Goal: Communication & Community: Answer question/provide support

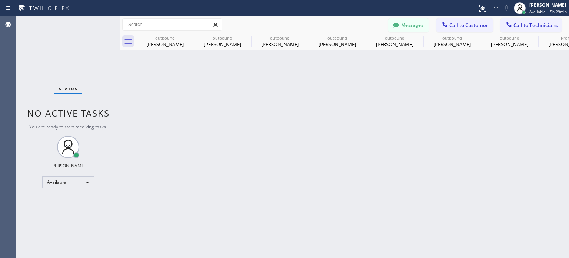
click at [347, 133] on div "Back to Dashboard Change Sender ID Customers Technicians [PHONE_NUMBER] SEARCH …" at bounding box center [344, 136] width 449 height 241
click at [393, 24] on icon at bounding box center [396, 25] width 7 height 7
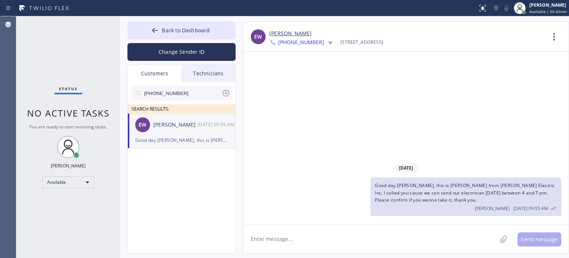
click at [181, 141] on div "Good day [PERSON_NAME], this is [PERSON_NAME] from [PERSON_NAME] Electric Inc, …" at bounding box center [181, 140] width 93 height 9
click at [227, 92] on icon at bounding box center [226, 93] width 9 height 9
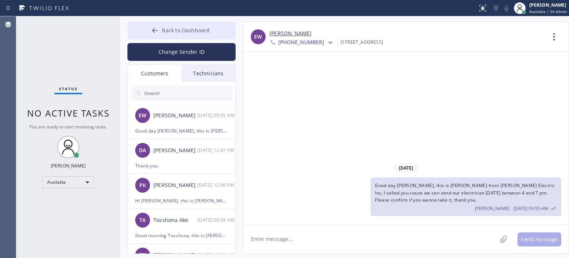
click at [196, 31] on span "Back to Dashboard" at bounding box center [186, 30] width 48 height 7
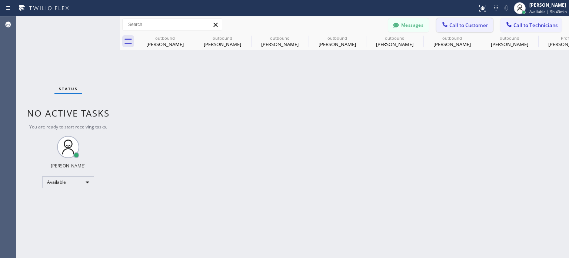
click at [463, 26] on span "Call to Customer" at bounding box center [469, 25] width 39 height 7
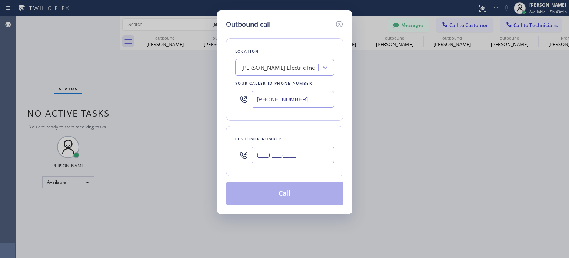
click at [290, 159] on input "(___) ___-____" at bounding box center [293, 154] width 83 height 17
paste input "609) 865-4367"
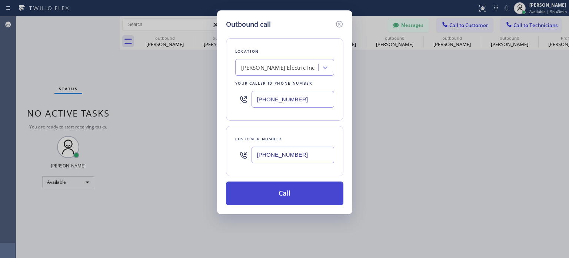
type input "[PHONE_NUMBER]"
click at [269, 197] on button "Call" at bounding box center [285, 193] width 118 height 24
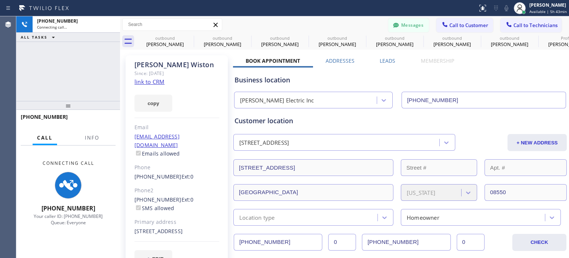
type input "[PHONE_NUMBER]"
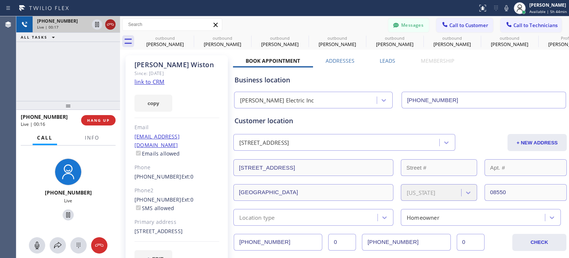
click at [114, 23] on icon at bounding box center [110, 24] width 9 height 9
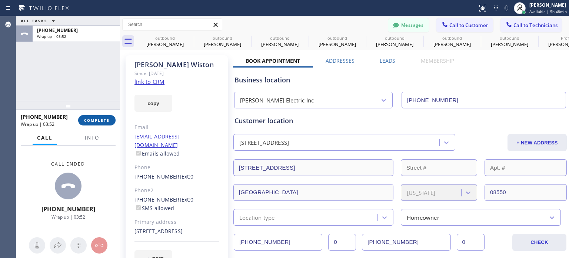
click at [103, 122] on span "COMPLETE" at bounding box center [97, 120] width 26 height 5
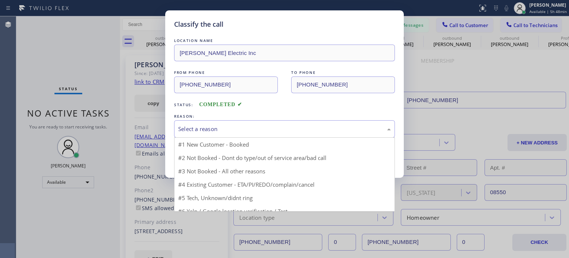
click at [209, 130] on div "Select a reason" at bounding box center [284, 129] width 213 height 9
drag, startPoint x: 263, startPoint y: 172, endPoint x: 254, endPoint y: 168, distance: 9.6
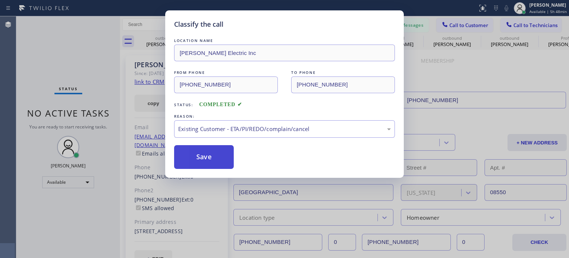
click at [224, 160] on button "Save" at bounding box center [204, 157] width 60 height 24
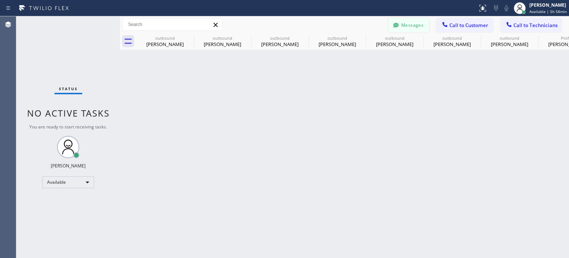
click at [416, 25] on button "Messages" at bounding box center [409, 25] width 41 height 14
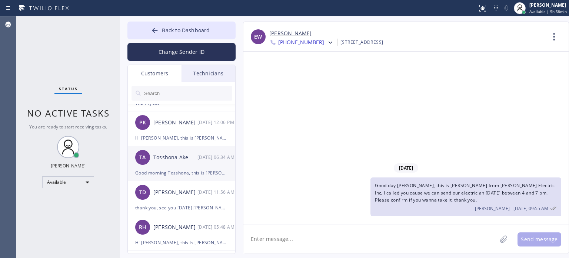
scroll to position [74, 0]
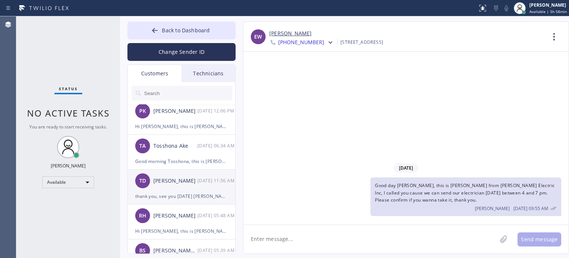
click at [179, 188] on div "TD [PERSON_NAME] [DATE] 11:56 AM" at bounding box center [182, 180] width 108 height 22
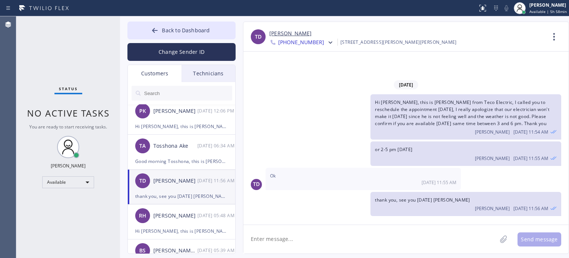
click at [305, 244] on textarea at bounding box center [371, 239] width 254 height 29
type textarea "Hi [PERSON_NAME], good day, I apologize were not able to co"
click at [159, 32] on div at bounding box center [155, 31] width 9 height 9
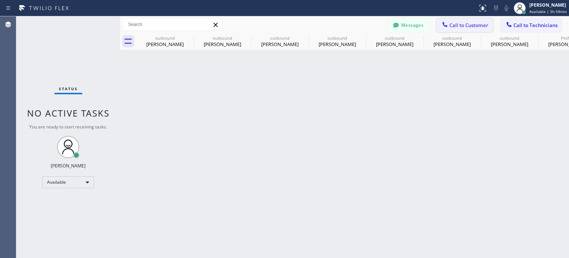
click at [458, 25] on span "Call to Customer" at bounding box center [469, 25] width 39 height 7
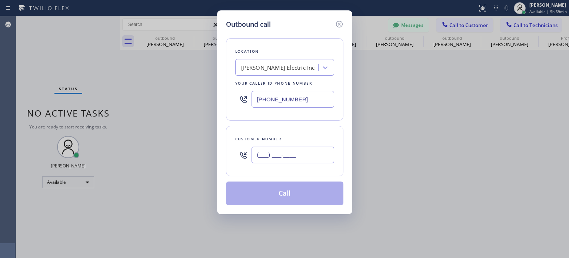
paste input "973) 525-3860"
click at [303, 155] on input "(___) ___-____" at bounding box center [293, 154] width 83 height 17
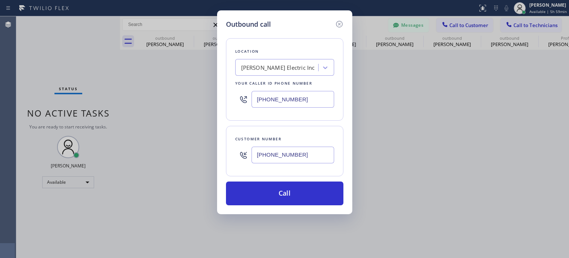
type input "[PHONE_NUMBER]"
click at [289, 102] on input "[PHONE_NUMBER]" at bounding box center [293, 99] width 83 height 17
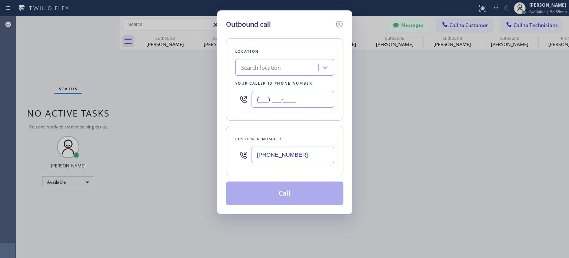
type input "(___) ___-____"
click at [265, 71] on div "Search location" at bounding box center [261, 67] width 40 height 9
paste input "Teco Electric Co"
type input "Teco Electric Co"
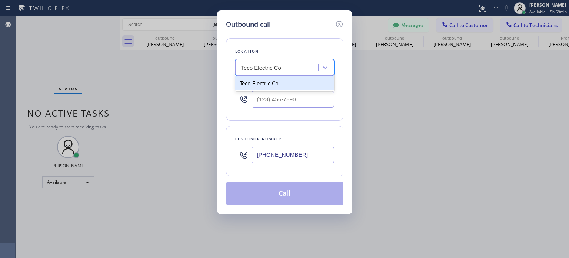
click at [270, 85] on div "Teco Electric Co" at bounding box center [284, 82] width 99 height 13
type input "[PHONE_NUMBER]"
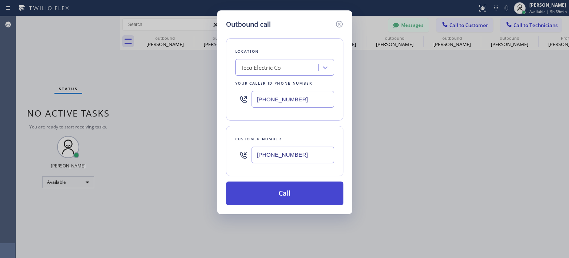
click at [286, 197] on button "Call" at bounding box center [285, 193] width 118 height 24
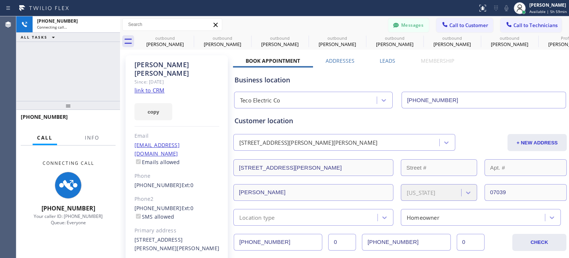
type input "[PHONE_NUMBER]"
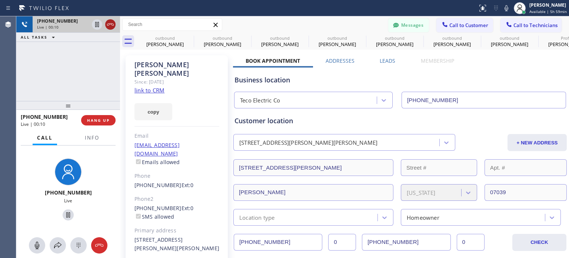
click at [109, 23] on icon at bounding box center [110, 24] width 7 height 2
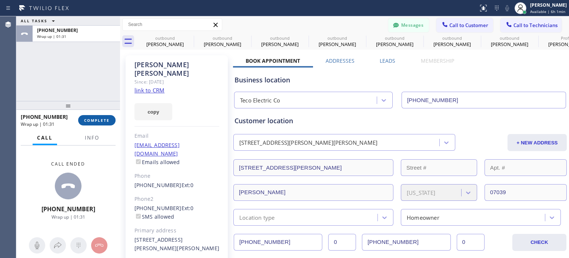
click at [99, 122] on span "COMPLETE" at bounding box center [97, 120] width 26 height 5
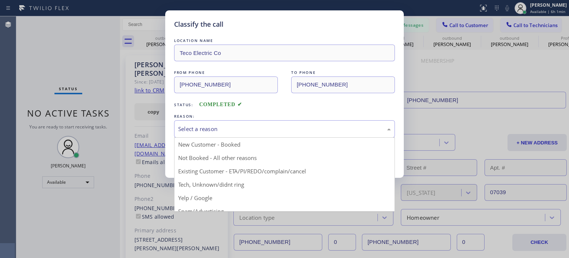
click at [189, 129] on div "Select a reason" at bounding box center [284, 129] width 213 height 9
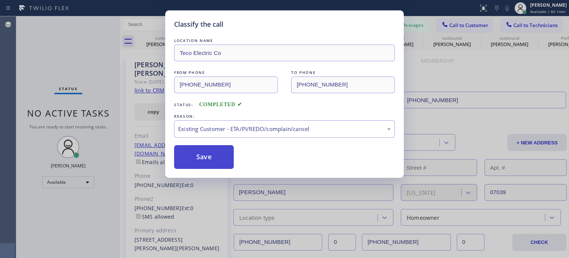
click at [205, 157] on button "Save" at bounding box center [204, 157] width 60 height 24
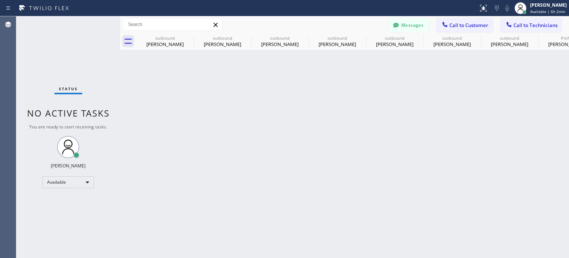
drag, startPoint x: 478, startPoint y: 132, endPoint x: 459, endPoint y: 118, distance: 23.6
click at [478, 132] on div "Back to Dashboard Change Sender ID Customers Technicians EW [PERSON_NAME] [DATE…" at bounding box center [344, 136] width 449 height 241
click at [411, 23] on button "Messages" at bounding box center [409, 25] width 41 height 14
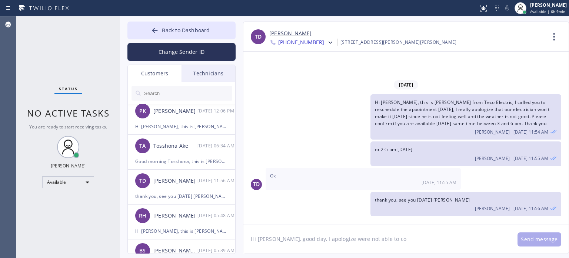
click at [406, 241] on textarea "Hi [PERSON_NAME], good day, I apologize were not able to co" at bounding box center [377, 239] width 267 height 29
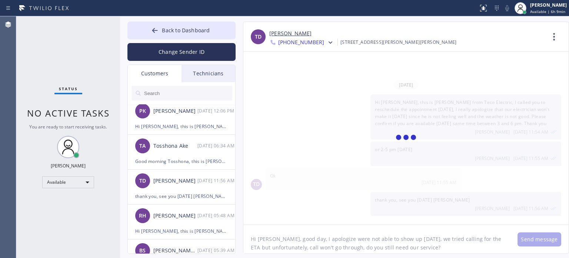
click at [429, 247] on textarea "Hi [PERSON_NAME], good day, I apologize were not able to show up [DATE], we tri…" at bounding box center [377, 239] width 267 height 29
click at [288, 250] on textarea "Hi [PERSON_NAME], good day, I apologize were not able to show up [DATE], we tri…" at bounding box center [377, 239] width 267 height 29
drag, startPoint x: 301, startPoint y: 249, endPoint x: 339, endPoint y: 249, distance: 38.6
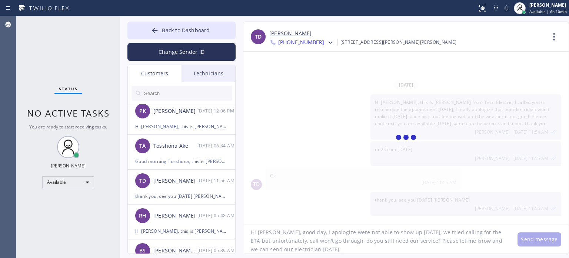
click at [339, 249] on textarea "Hi [PERSON_NAME], good day, I apologize were not able to show up [DATE], we tri…" at bounding box center [377, 239] width 267 height 29
click at [293, 238] on textarea "Hi [PERSON_NAME], good day, I apologize were not able to show up [DATE], we tri…" at bounding box center [377, 239] width 267 height 29
click at [446, 252] on textarea "Hi [PERSON_NAME], good day, I apologize were not able to show up [DATE], we tri…" at bounding box center [377, 239] width 267 height 29
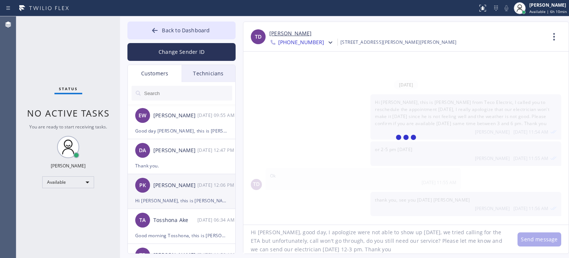
scroll to position [74, 0]
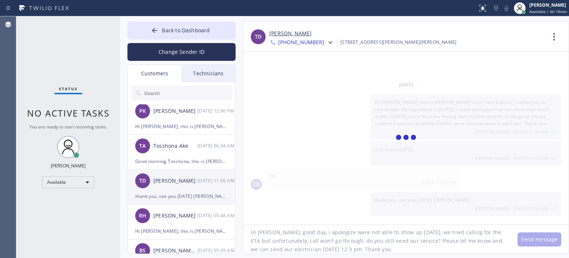
type textarea "Hi [PERSON_NAME], good day, I apologize were not able to show up [DATE], we tri…"
click at [176, 189] on div "TD [PERSON_NAME] [DATE] 11:56 AM" at bounding box center [182, 180] width 108 height 22
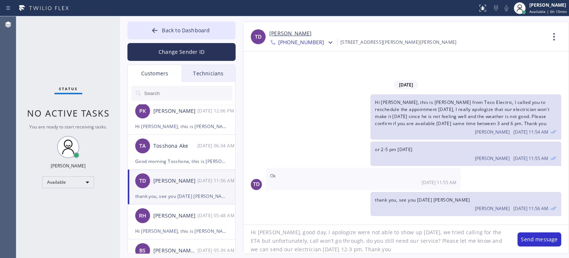
drag, startPoint x: 403, startPoint y: 246, endPoint x: 450, endPoint y: 239, distance: 47.3
click at [403, 246] on textarea "Hi [PERSON_NAME], good day, I apologize were not able to show up [DATE], we tri…" at bounding box center [377, 239] width 267 height 29
click at [525, 235] on button "Send message" at bounding box center [540, 239] width 44 height 14
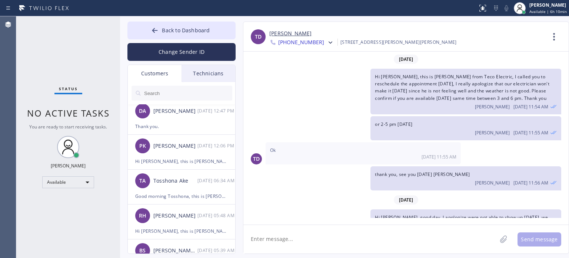
scroll to position [36, 0]
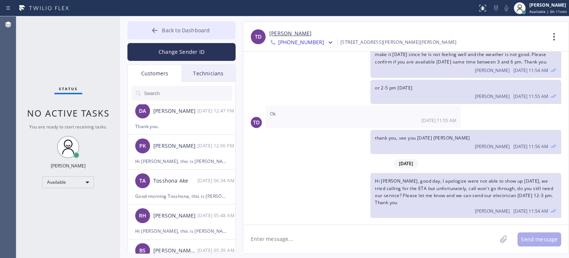
click at [205, 26] on button "Back to Dashboard" at bounding box center [182, 31] width 108 height 18
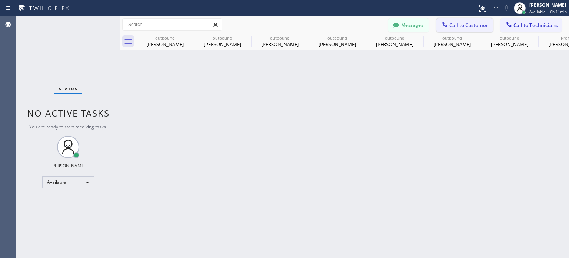
click at [452, 24] on span "Call to Customer" at bounding box center [469, 25] width 39 height 7
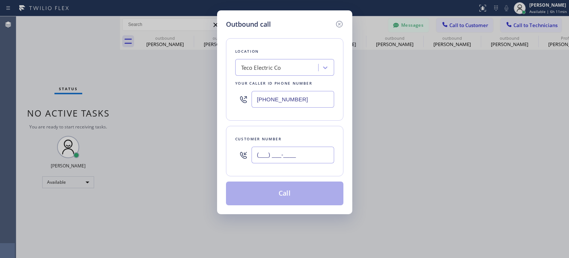
click at [296, 163] on div "(___) ___-____" at bounding box center [293, 155] width 83 height 24
paste input "917) 887-0734"
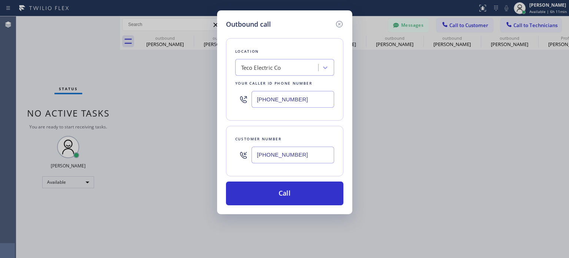
type input "[PHONE_NUMBER]"
click at [282, 96] on input "[PHONE_NUMBER]" at bounding box center [293, 99] width 83 height 17
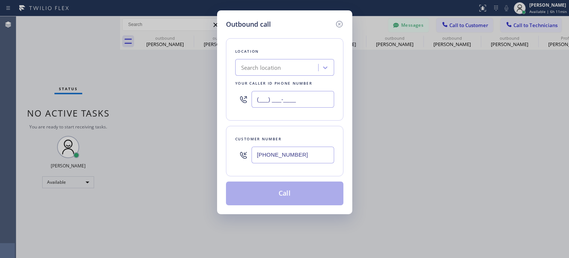
type input "(___) ___-____"
click at [266, 65] on div "Search location" at bounding box center [261, 67] width 40 height 9
paste input "[PERSON_NAME] Inc Electric"
type input "[PERSON_NAME] Inc Electric"
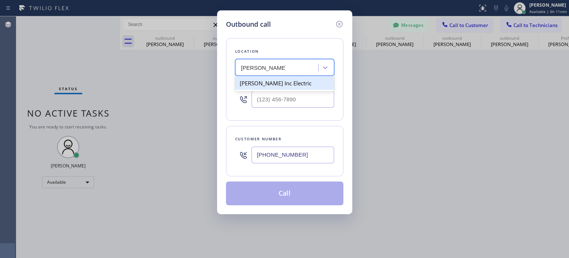
drag, startPoint x: 264, startPoint y: 88, endPoint x: 264, endPoint y: 149, distance: 61.2
click at [264, 88] on div "[PERSON_NAME] Inc Electric" at bounding box center [284, 82] width 99 height 13
type input "[PHONE_NUMBER]"
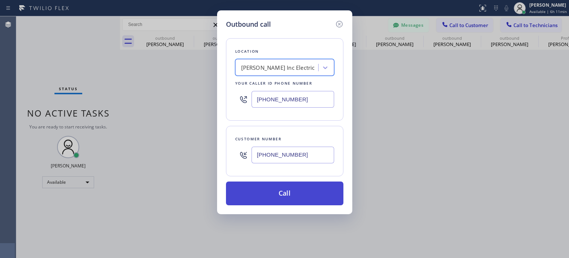
click at [268, 198] on button "Call" at bounding box center [285, 193] width 118 height 24
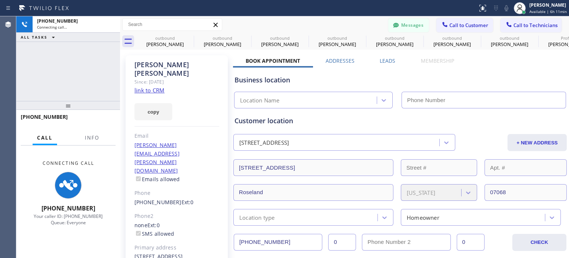
type input "[PHONE_NUMBER]"
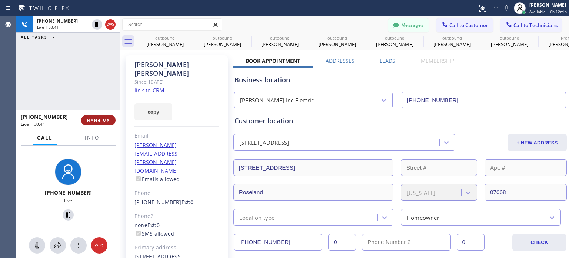
click at [99, 124] on button "HANG UP" at bounding box center [98, 120] width 34 height 10
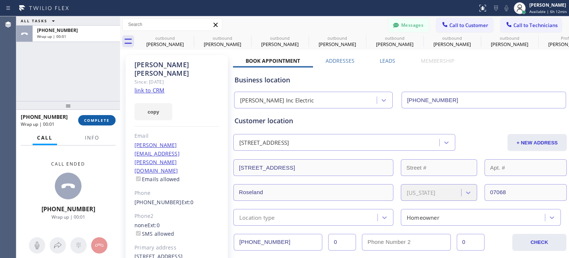
click at [98, 120] on span "COMPLETE" at bounding box center [97, 120] width 26 height 5
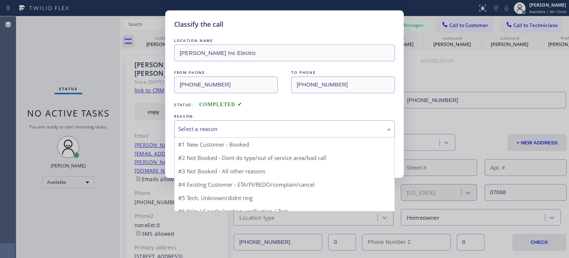
click at [263, 130] on div "Select a reason" at bounding box center [284, 129] width 213 height 9
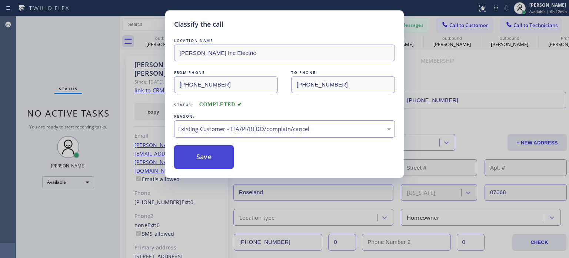
click at [211, 162] on button "Save" at bounding box center [204, 157] width 60 height 24
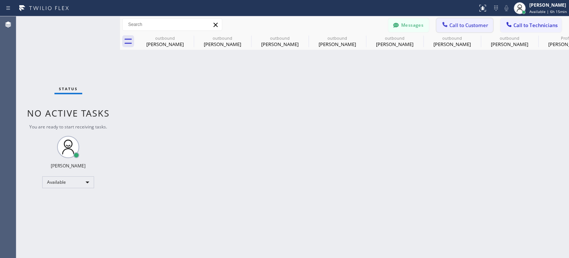
click at [457, 26] on span "Call to Customer" at bounding box center [469, 25] width 39 height 7
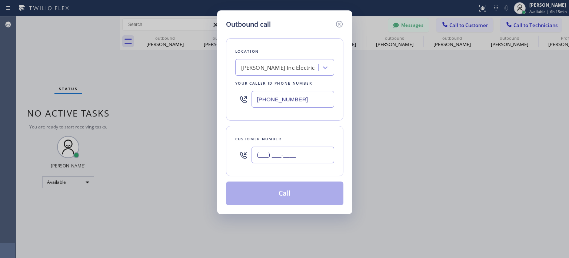
click at [286, 156] on input "(___) ___-____" at bounding box center [293, 154] width 83 height 17
paste input "973) 519-1771"
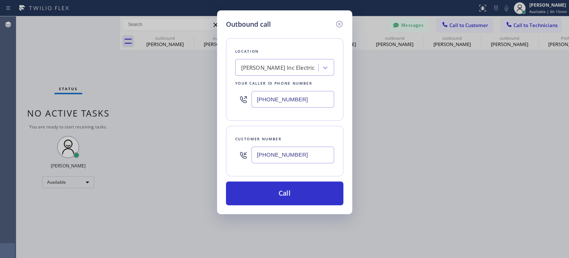
type input "[PHONE_NUMBER]"
click at [269, 99] on input "[PHONE_NUMBER]" at bounding box center [293, 99] width 83 height 17
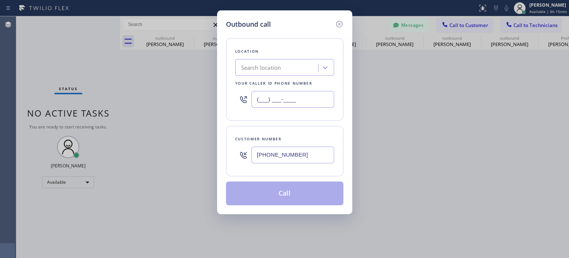
type input "(___) ___-____"
click at [263, 63] on div "Search location" at bounding box center [261, 67] width 40 height 9
paste input "R&R Electrical Contracting"
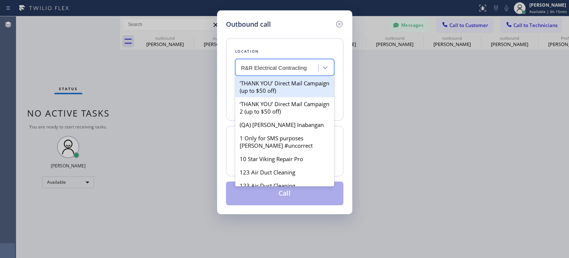
drag, startPoint x: 262, startPoint y: 86, endPoint x: 209, endPoint y: 116, distance: 61.6
click at [209, 115] on div "Outbound call Location option [PERSON_NAME] Inc Electric, selected. option ‘THA…" at bounding box center [284, 129] width 569 height 258
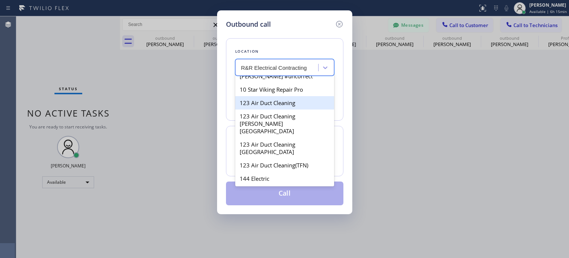
scroll to position [74, 0]
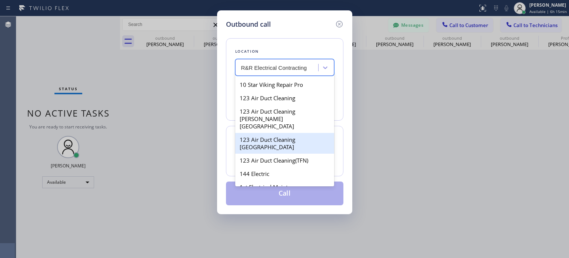
type input "R&R Electrical Contracting"
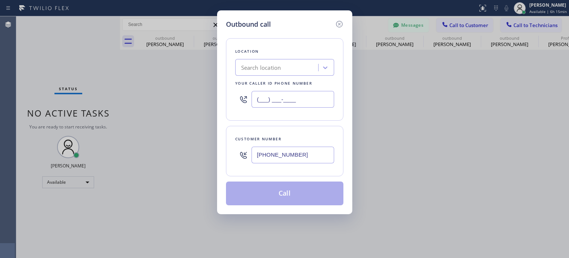
click at [271, 101] on input "(___) ___-____" at bounding box center [293, 99] width 83 height 17
paste input "640) 227-4380"
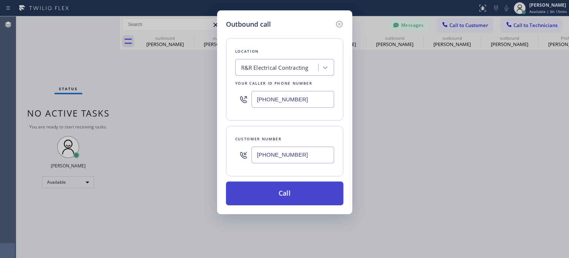
type input "[PHONE_NUMBER]"
click at [262, 190] on button "Call" at bounding box center [285, 193] width 118 height 24
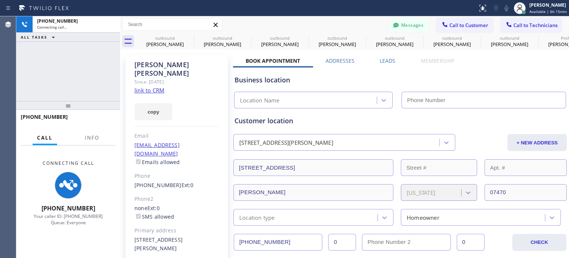
type input "[PHONE_NUMBER]"
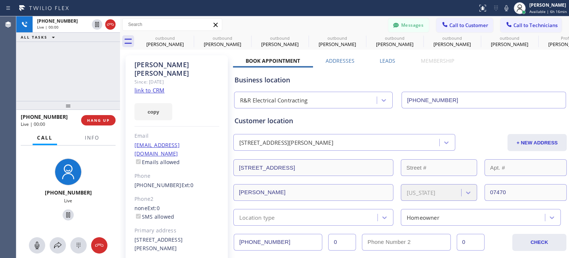
click at [417, 80] on div "Business location" at bounding box center [400, 80] width 331 height 10
click at [452, 81] on div "Business location" at bounding box center [400, 80] width 331 height 10
